Goal: Task Accomplishment & Management: Complete application form

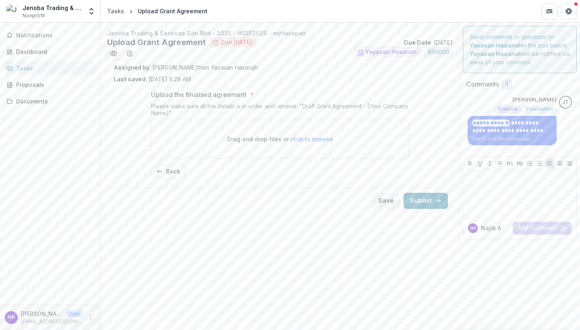
click at [302, 105] on div "Please make sure all the details is in order and rename: "Draft Grant Agreement…" at bounding box center [280, 111] width 258 height 17
click at [253, 115] on div "Please make sure all the details is in order and rename: "Draft Grant Agreement…" at bounding box center [280, 111] width 258 height 17
click at [301, 105] on div "Please make sure all the details is in order and rename: "Draft Grant Agreement…" at bounding box center [280, 111] width 258 height 17
click at [196, 114] on div "Please make sure all the details is in order and rename: "Draft Grant Agreement…" at bounding box center [280, 111] width 258 height 17
copy div "Draft Grant Agreement - [Your Company Name]"
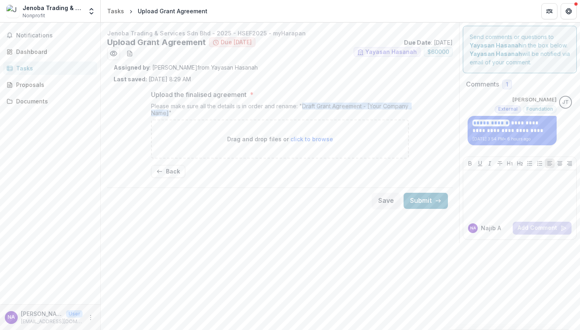
click at [303, 139] on span "click to browse" at bounding box center [311, 139] width 43 height 7
type input "**********"
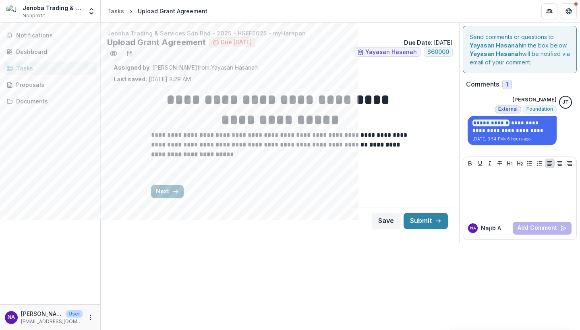
click at [168, 190] on button "Next" at bounding box center [167, 191] width 33 height 13
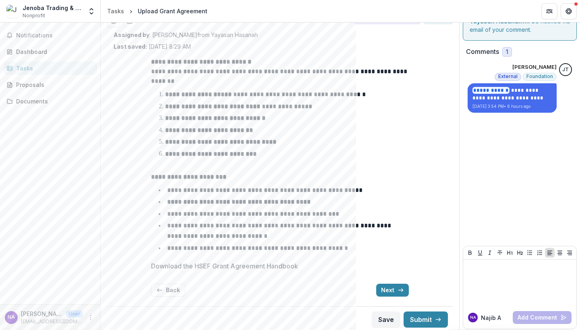
scroll to position [32, 0]
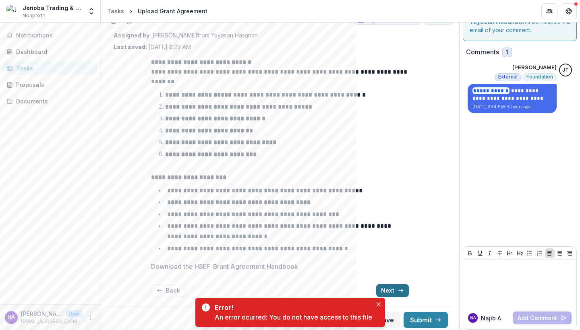
click at [388, 286] on button "Next" at bounding box center [392, 290] width 33 height 13
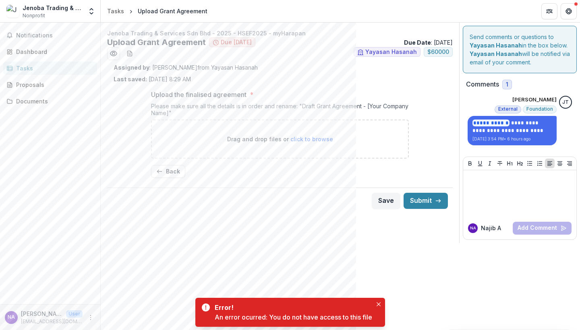
scroll to position [0, 0]
click at [311, 140] on span "click to browse" at bounding box center [311, 139] width 43 height 7
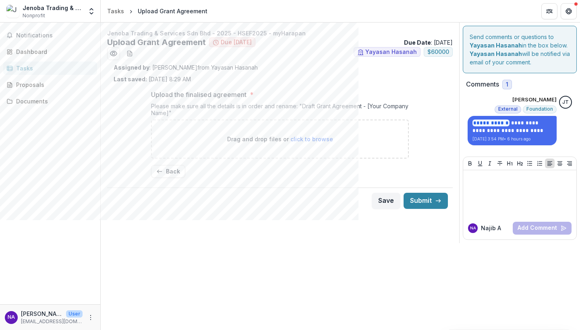
type input "**********"
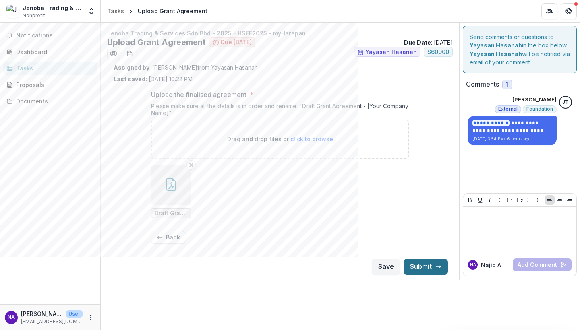
click at [425, 266] on button "Submit" at bounding box center [425, 267] width 44 height 16
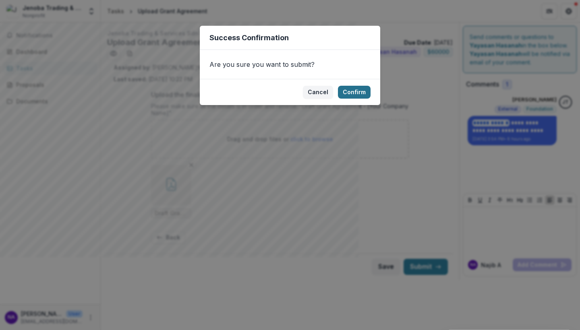
click at [356, 91] on button "Confirm" at bounding box center [354, 92] width 33 height 13
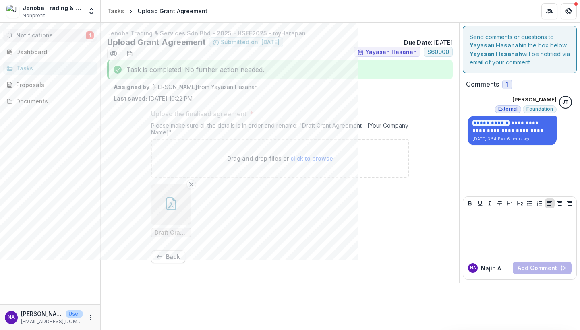
click at [37, 35] on span "Notifications" at bounding box center [51, 35] width 70 height 7
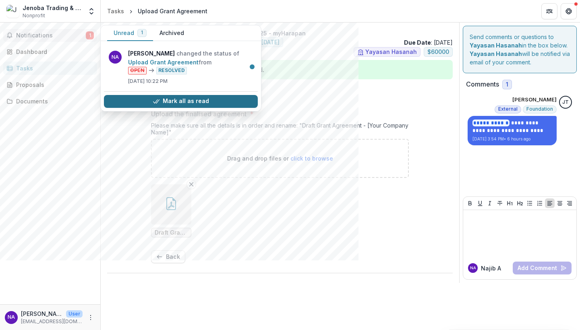
click at [146, 102] on button "Mark all as read" at bounding box center [181, 101] width 154 height 13
